Goal: Find specific page/section: Find specific page/section

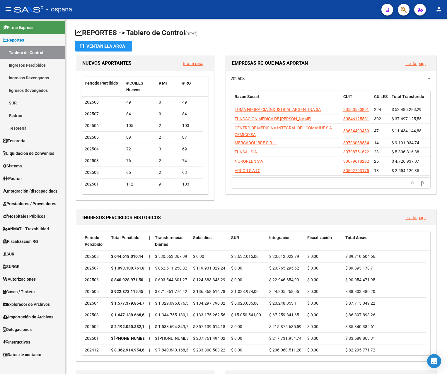
click at [33, 64] on link "Ingresos Percibidos" at bounding box center [32, 65] width 65 height 13
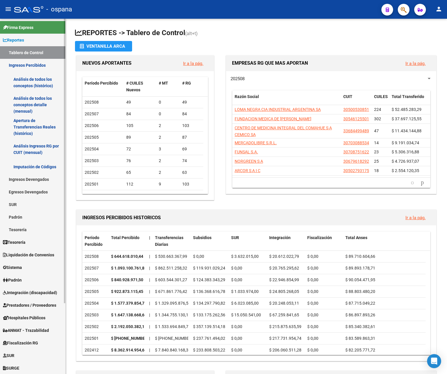
click at [34, 103] on link "Análisis de todos los conceptos detalle (mensual)" at bounding box center [32, 105] width 65 height 22
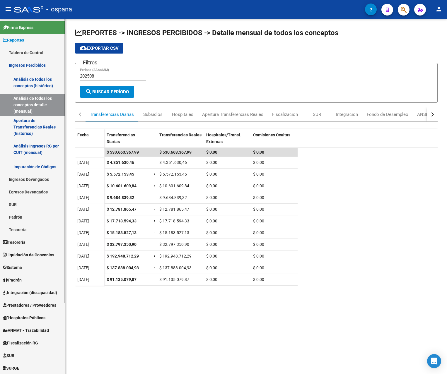
click at [31, 82] on link "Análisis de todos los conceptos (histórico)" at bounding box center [32, 82] width 65 height 22
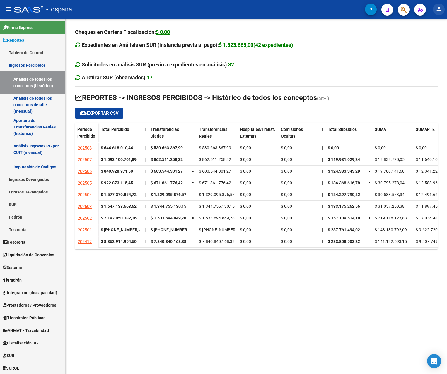
click at [439, 10] on mat-icon "person" at bounding box center [438, 9] width 7 height 7
click at [429, 35] on button "exit_to_app Salir" at bounding box center [427, 39] width 36 height 14
